Goal: Information Seeking & Learning: Learn about a topic

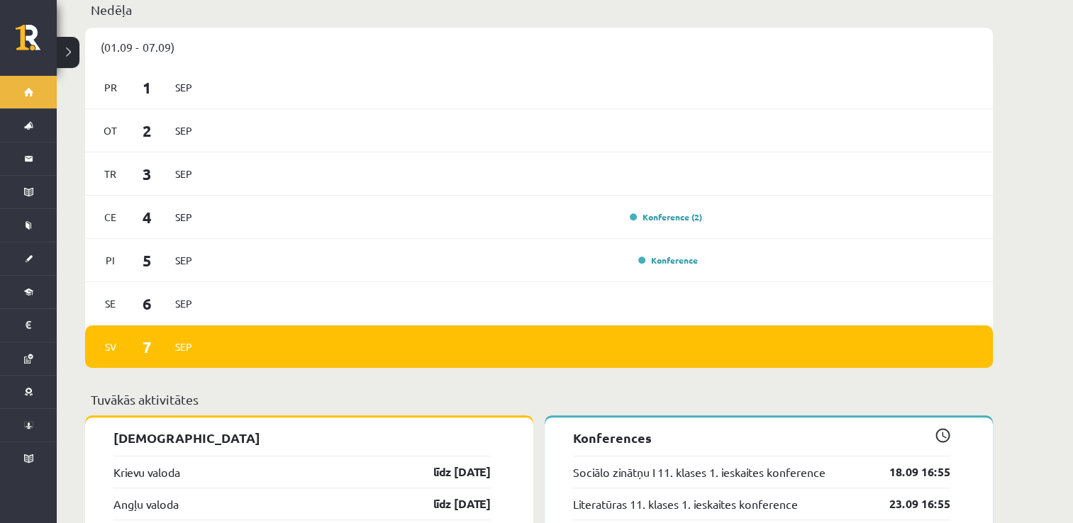
scroll to position [922, 0]
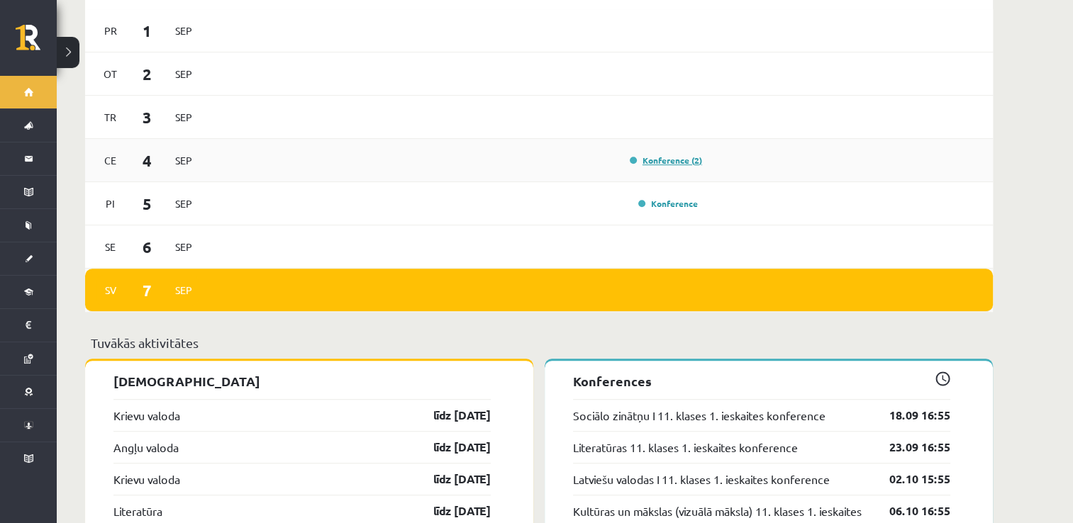
click at [686, 155] on link "Konference (2)" at bounding box center [666, 160] width 72 height 11
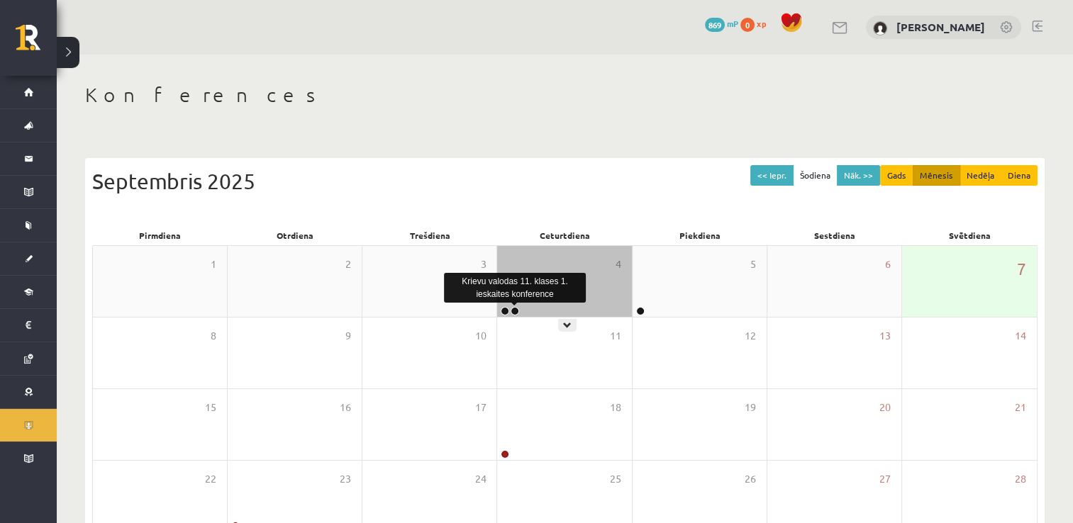
click at [516, 310] on link at bounding box center [515, 311] width 9 height 9
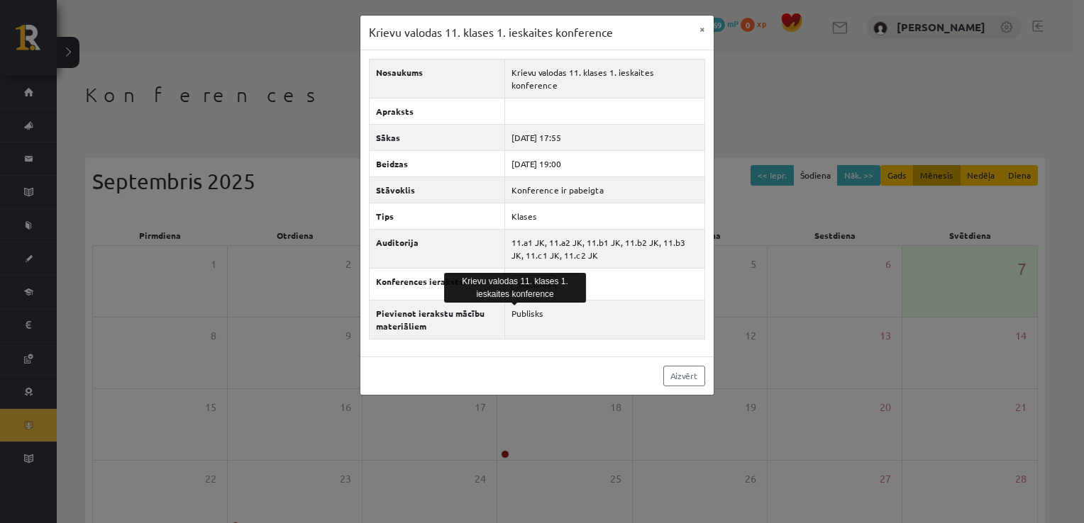
click at [546, 271] on div "Krievu valodas 11. klases 1. ieskaites konference" at bounding box center [515, 287] width 142 height 37
click at [546, 275] on link "Skatīties" at bounding box center [533, 284] width 45 height 18
